Goal: Task Accomplishment & Management: Manage account settings

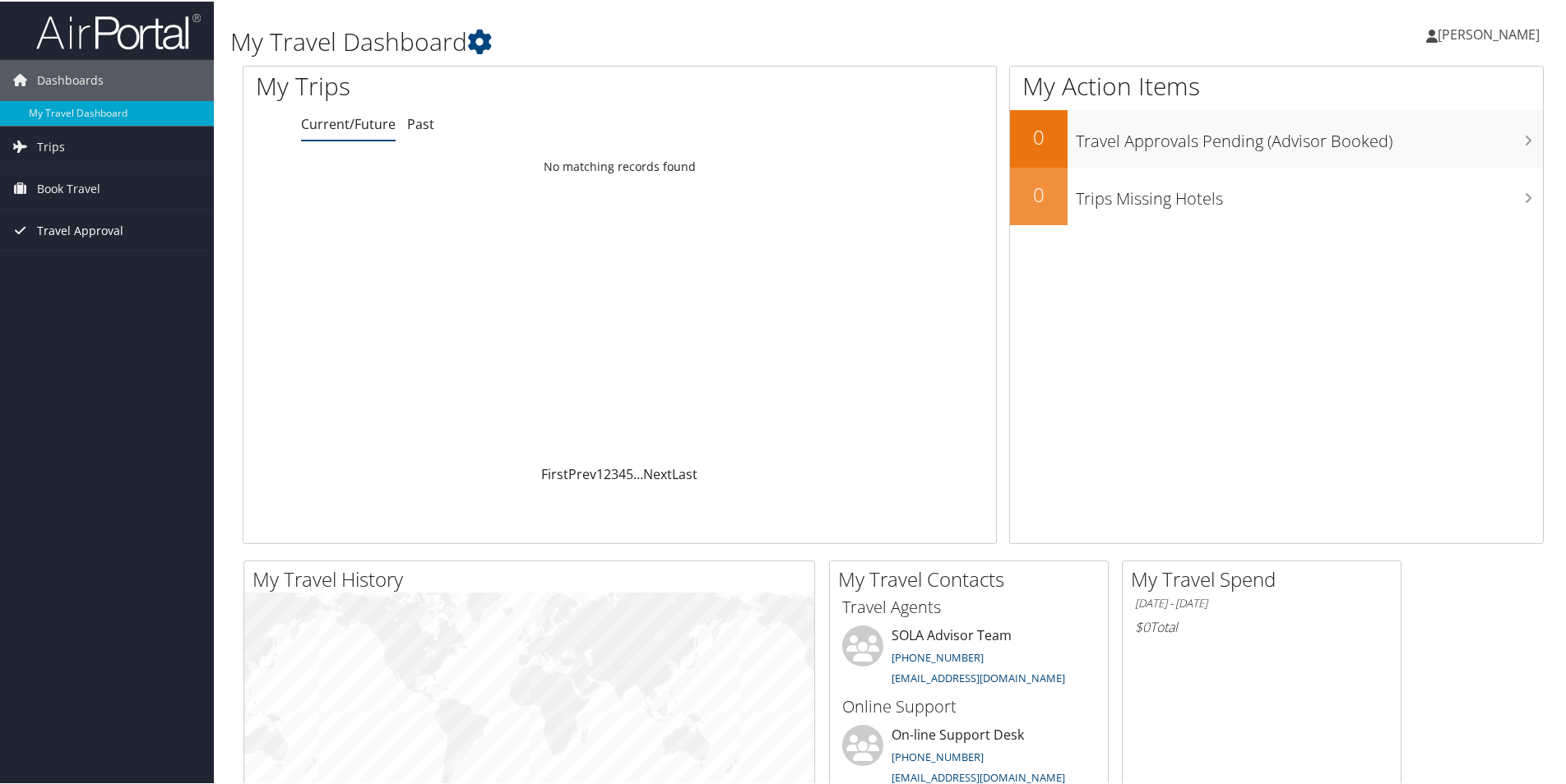
click at [100, 237] on span "Travel Approval" at bounding box center [80, 229] width 86 height 41
click at [82, 333] on link "Approvals (Beta)" at bounding box center [106, 336] width 214 height 24
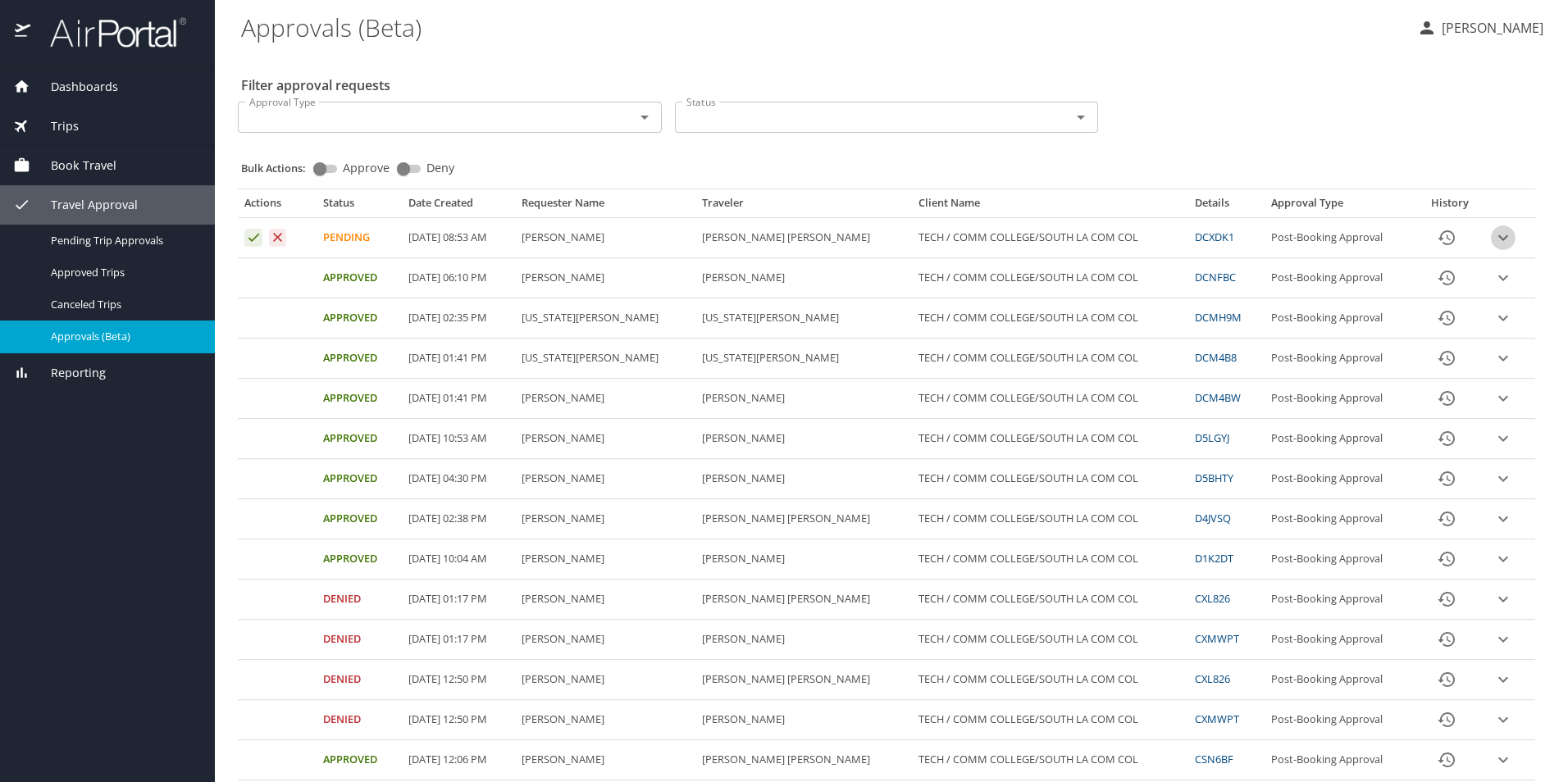
click at [1495, 234] on icon "expand row" at bounding box center [1503, 238] width 20 height 20
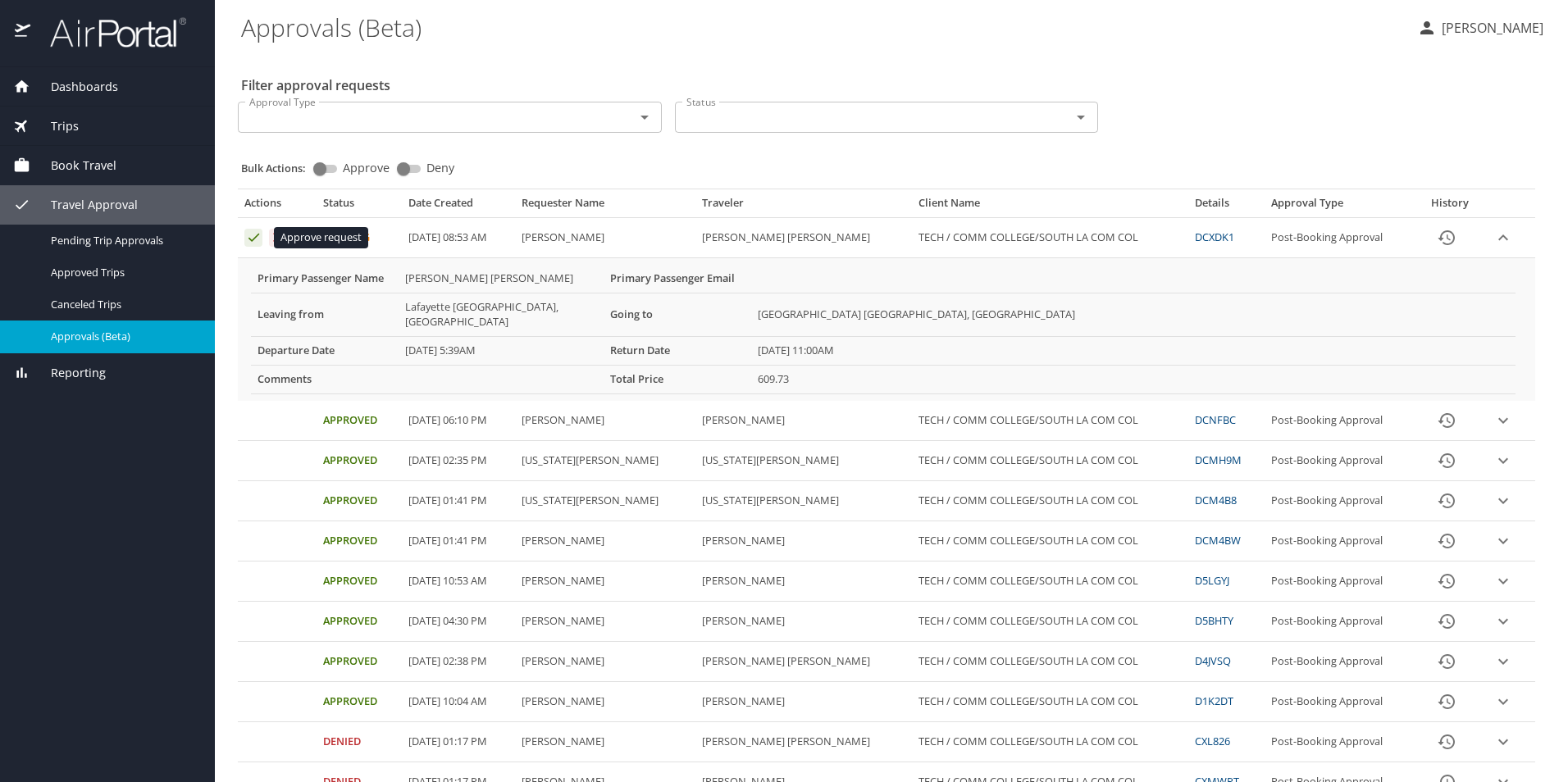
click at [246, 239] on icon "Approval table" at bounding box center [253, 237] width 16 height 16
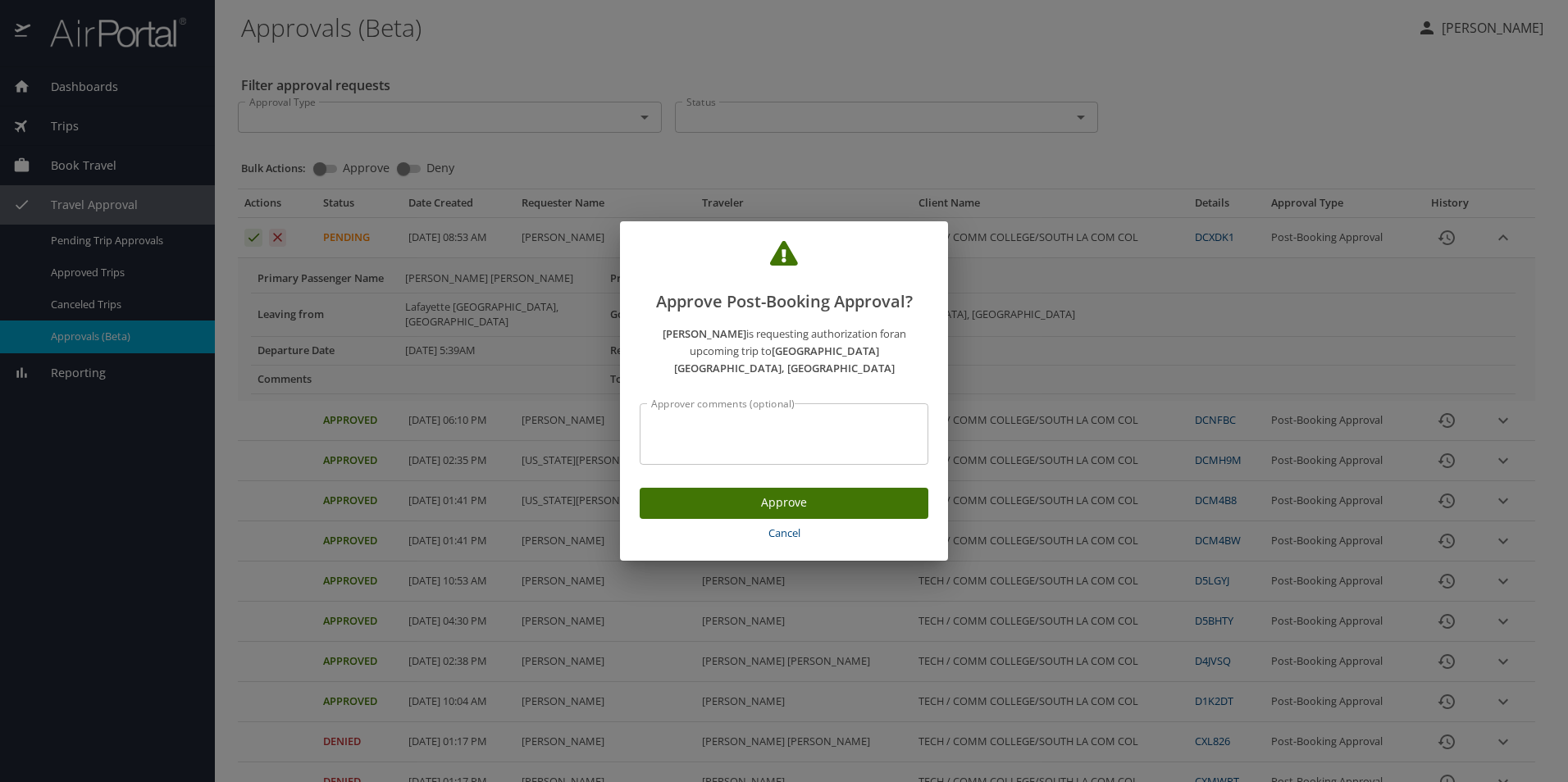
click at [713, 502] on span "Approve" at bounding box center [784, 503] width 262 height 21
